Goal: Browse casually: Explore the website without a specific task or goal

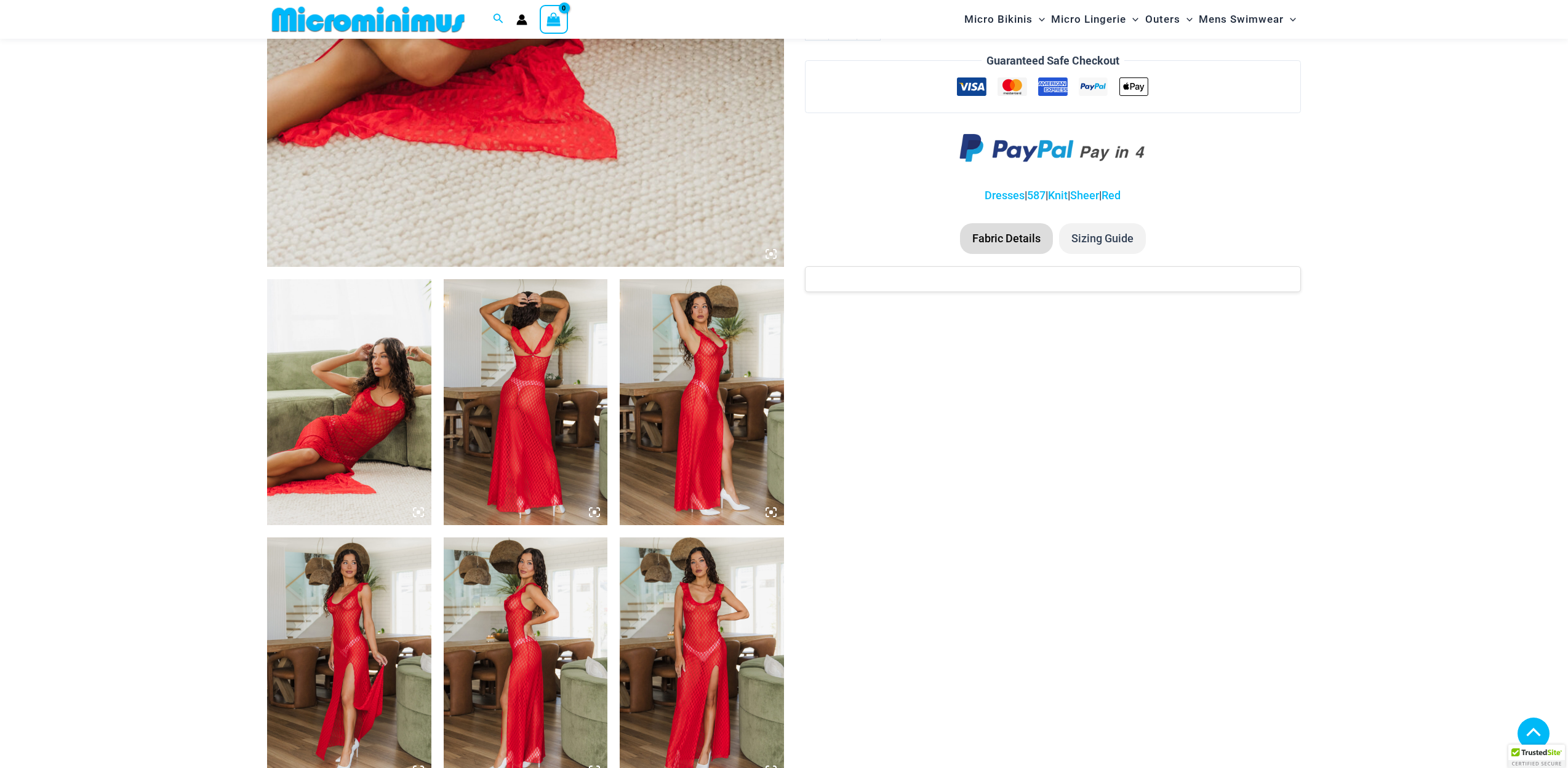
scroll to position [620, 0]
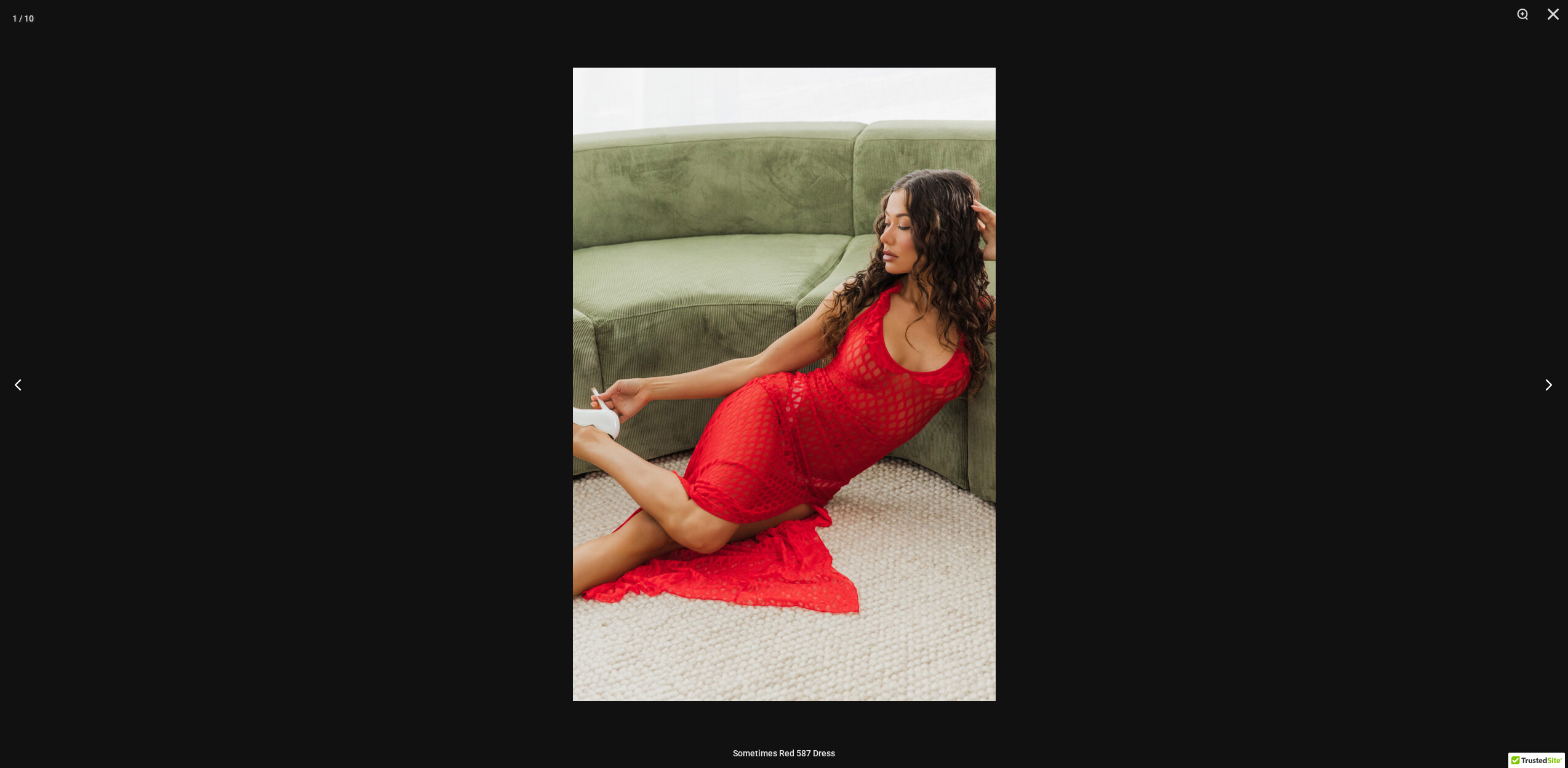
click at [1543, 385] on button "Next" at bounding box center [1545, 384] width 47 height 61
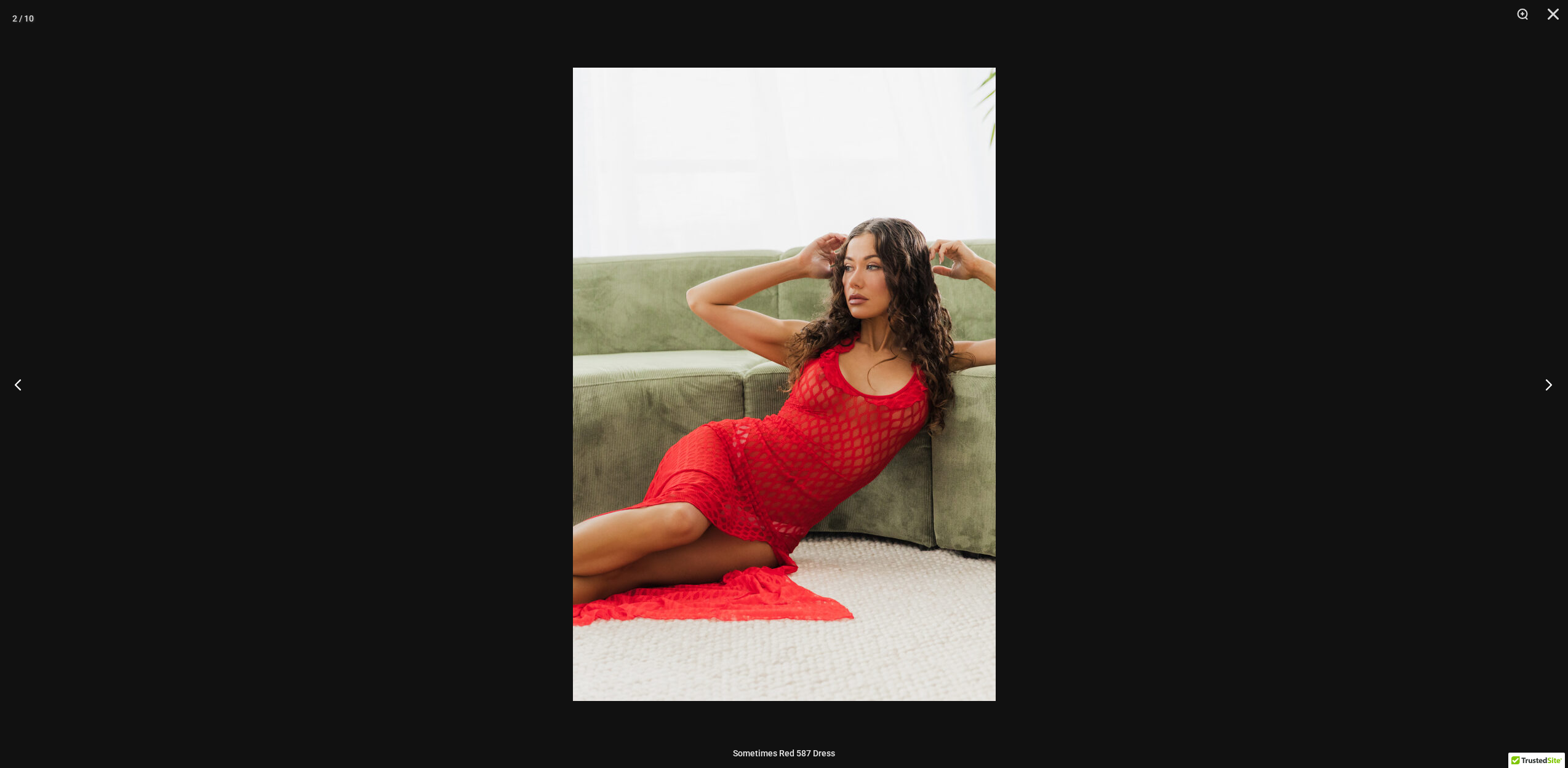
click at [1543, 385] on button "Next" at bounding box center [1545, 384] width 47 height 61
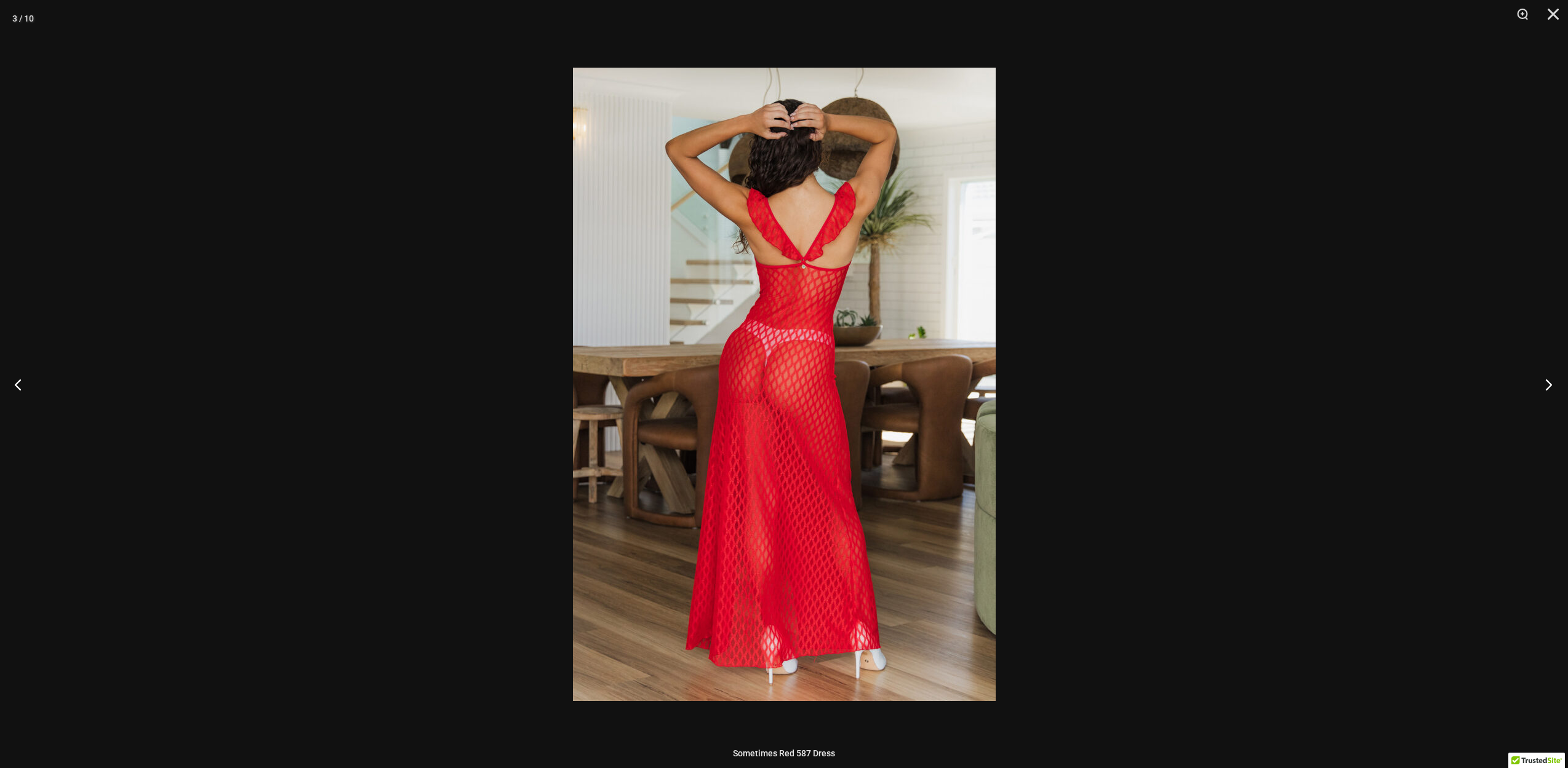
click at [1543, 385] on button "Next" at bounding box center [1545, 384] width 47 height 61
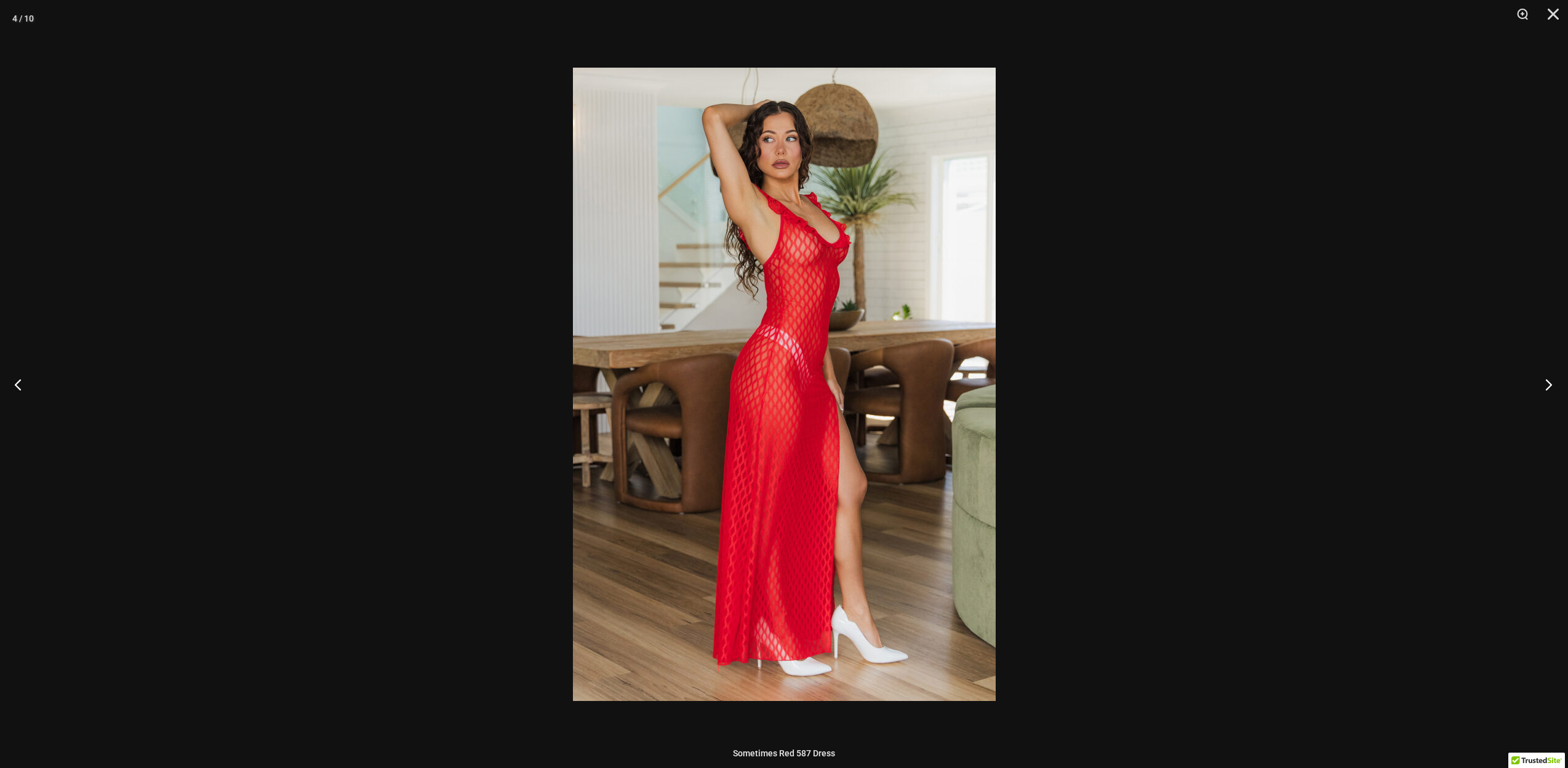
click at [1543, 385] on button "Next" at bounding box center [1545, 384] width 47 height 61
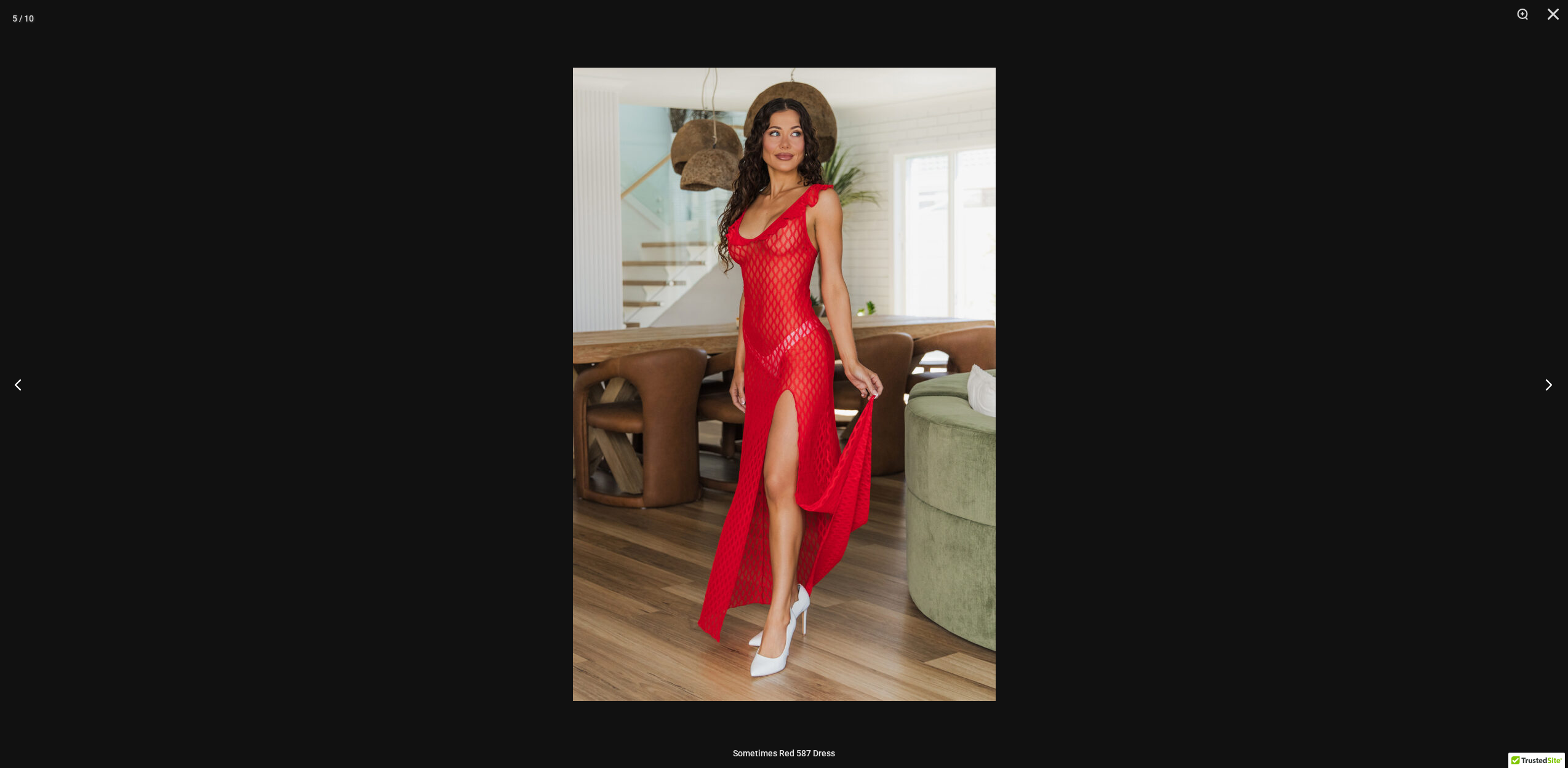
click at [1543, 385] on button "Next" at bounding box center [1545, 384] width 47 height 61
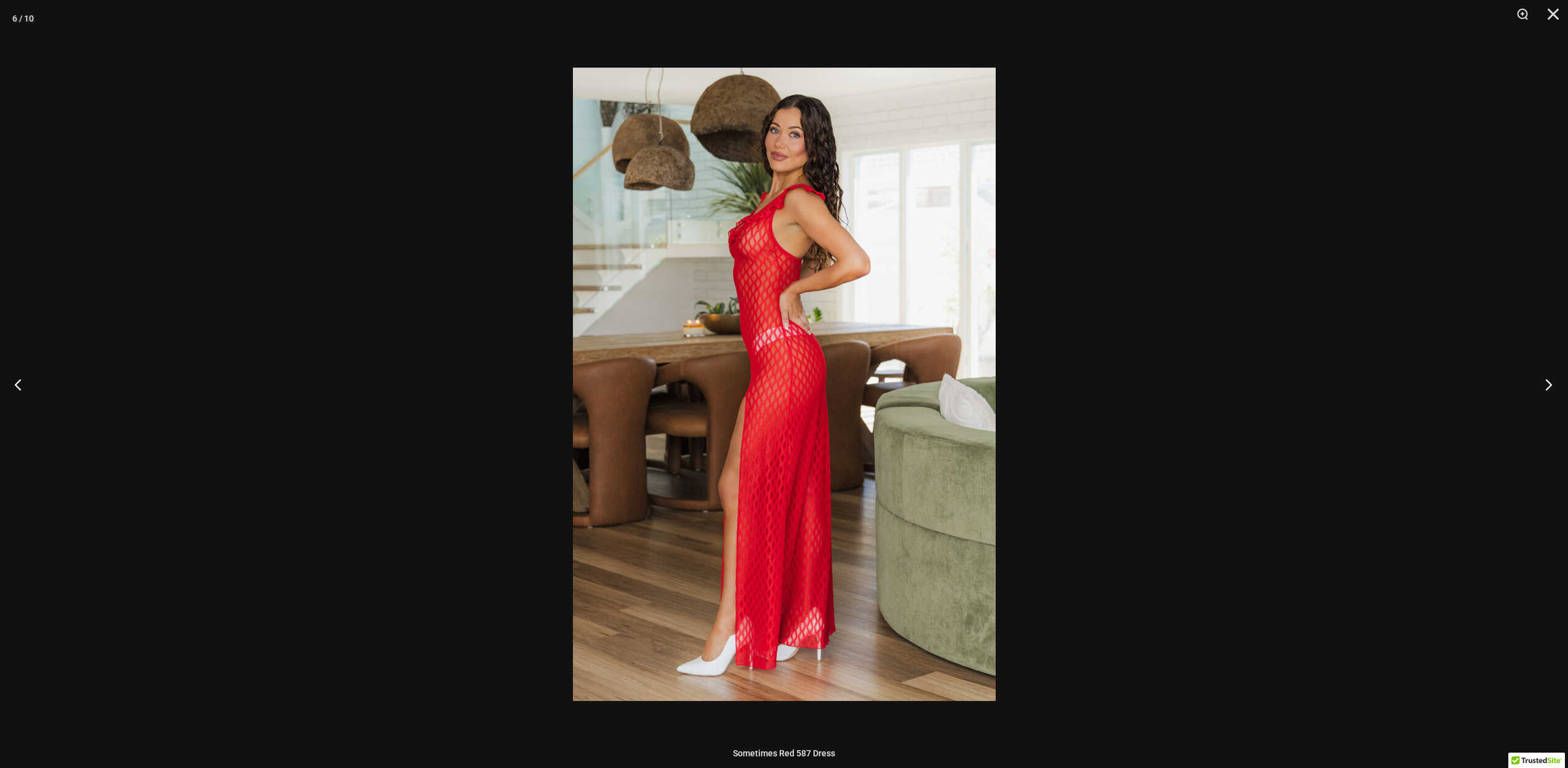
click at [1543, 385] on button "Next" at bounding box center [1545, 384] width 47 height 61
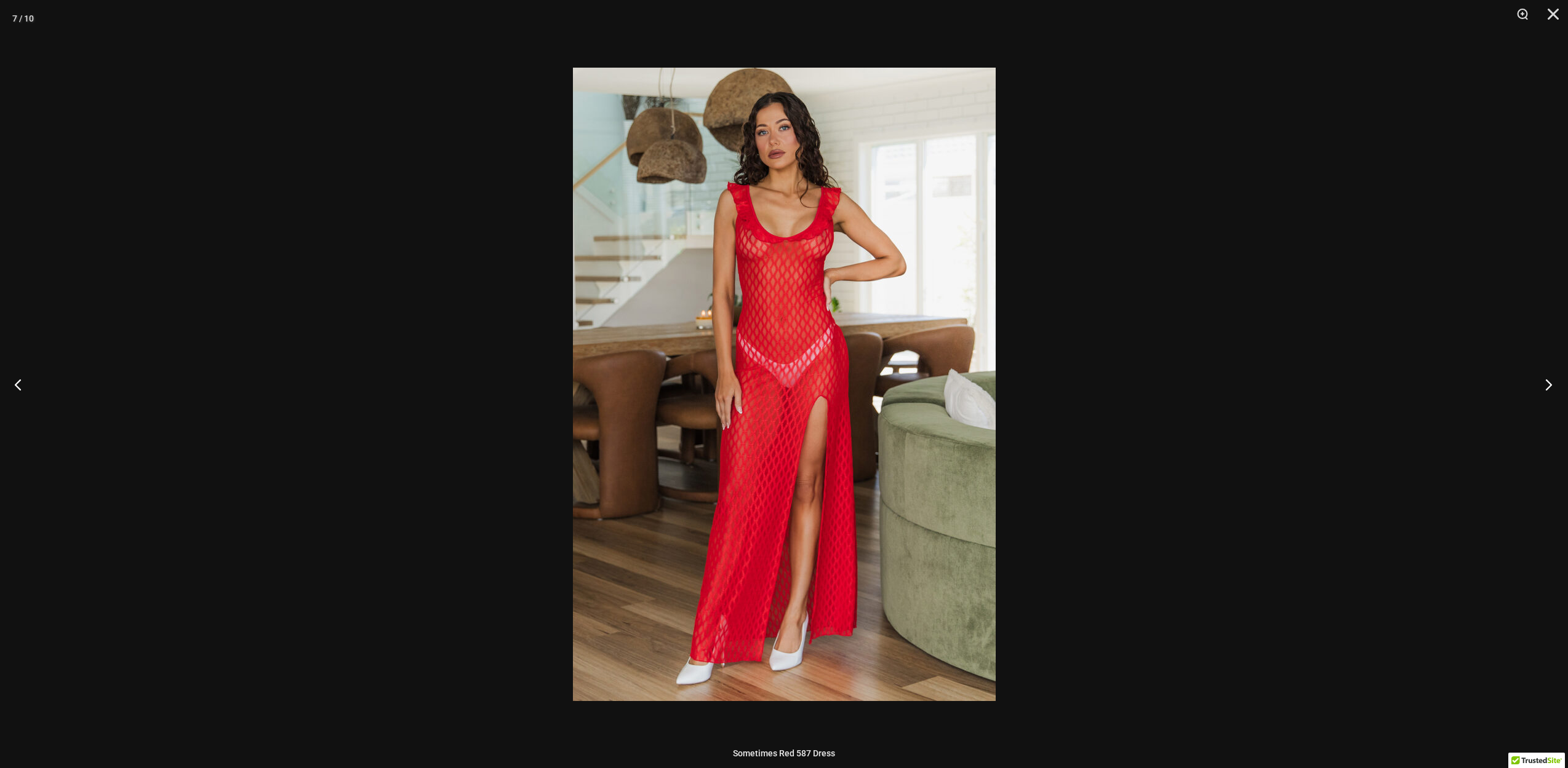
click at [1543, 385] on button "Next" at bounding box center [1545, 384] width 47 height 61
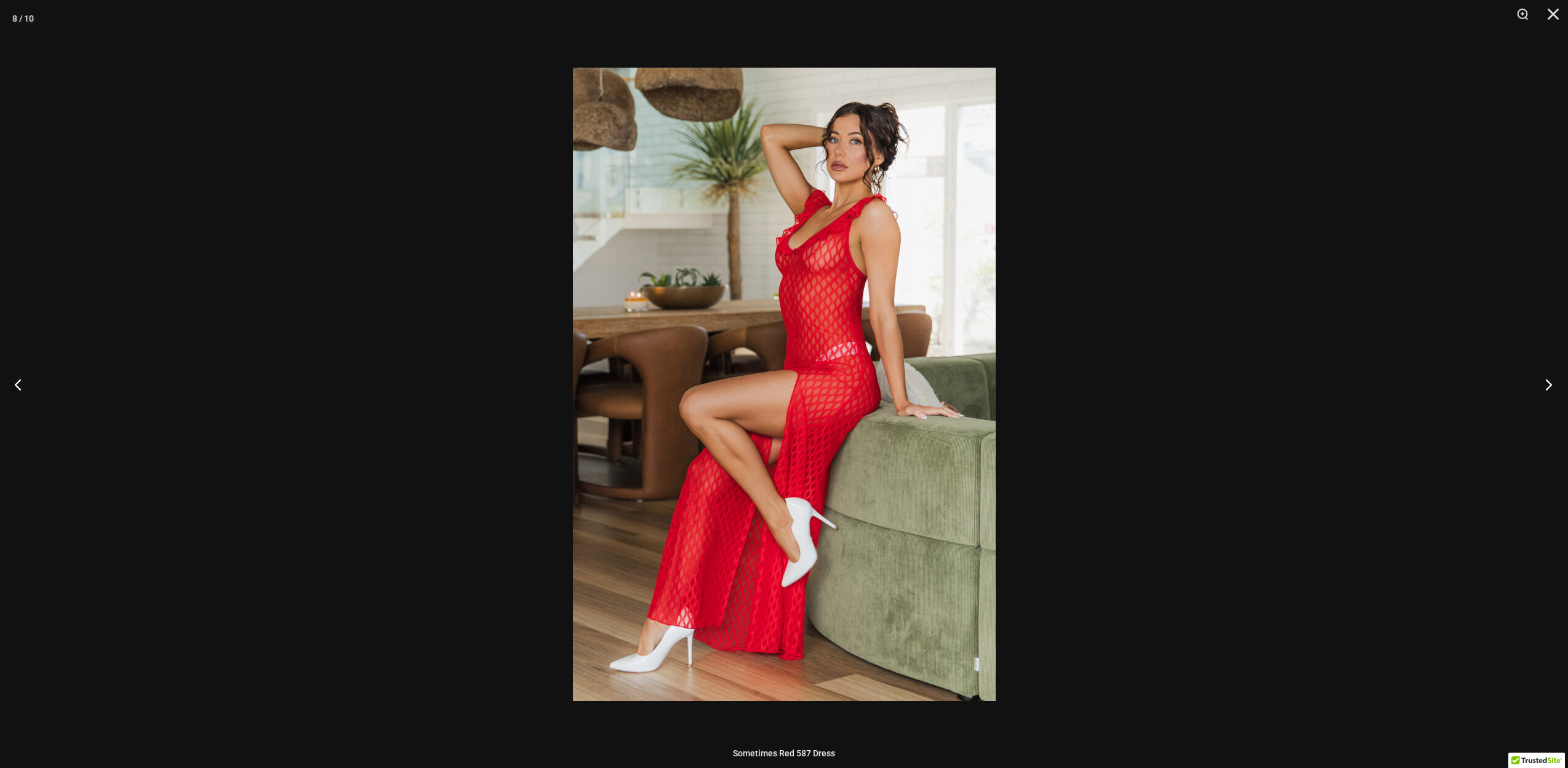
click at [1543, 385] on button "Next" at bounding box center [1545, 384] width 47 height 61
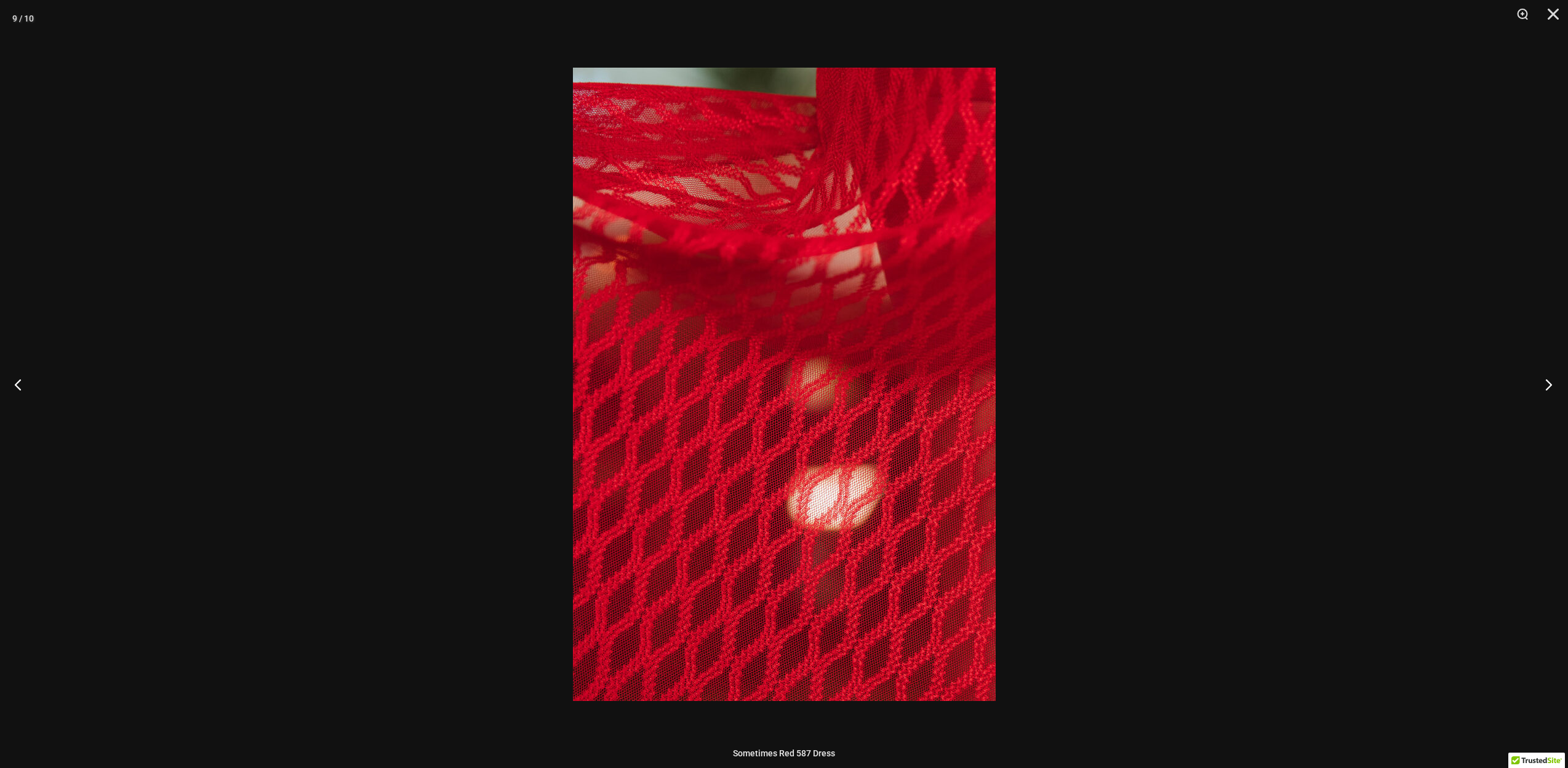
click at [1543, 385] on button "Next" at bounding box center [1545, 384] width 47 height 61
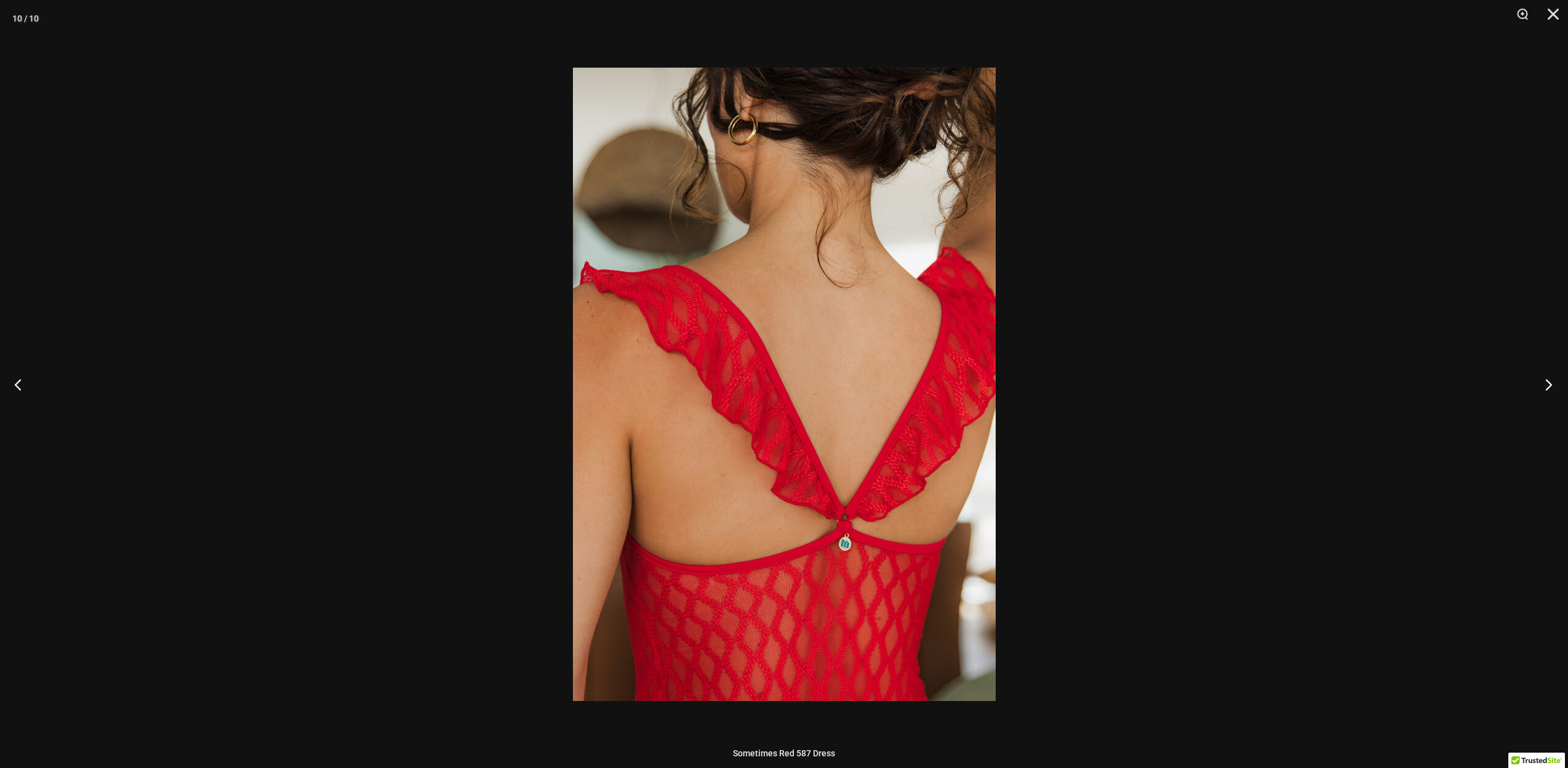
click at [1543, 385] on button "Next" at bounding box center [1545, 384] width 47 height 61
